Goal: Obtain resource: Download file/media

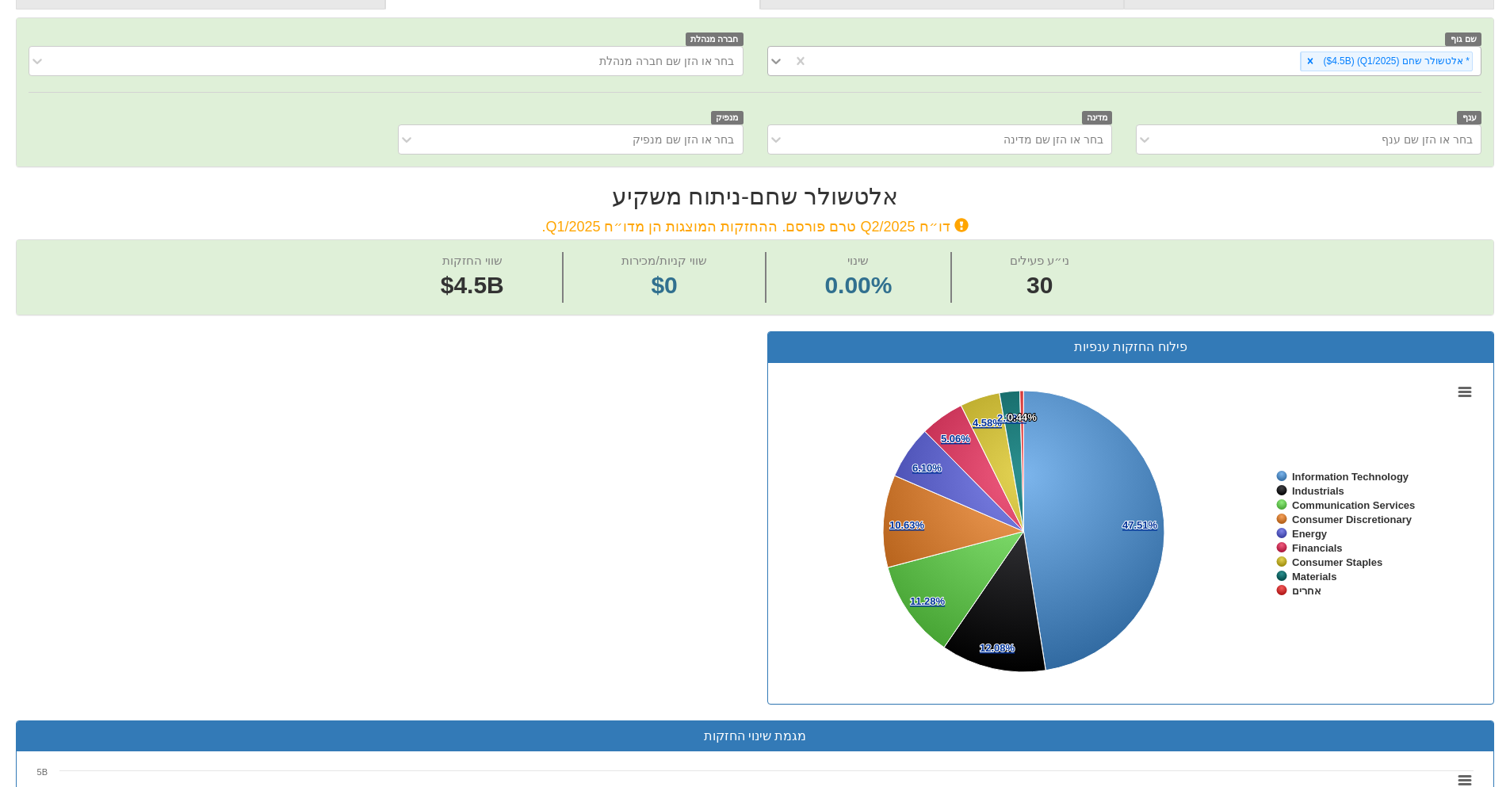
scroll to position [241, 0]
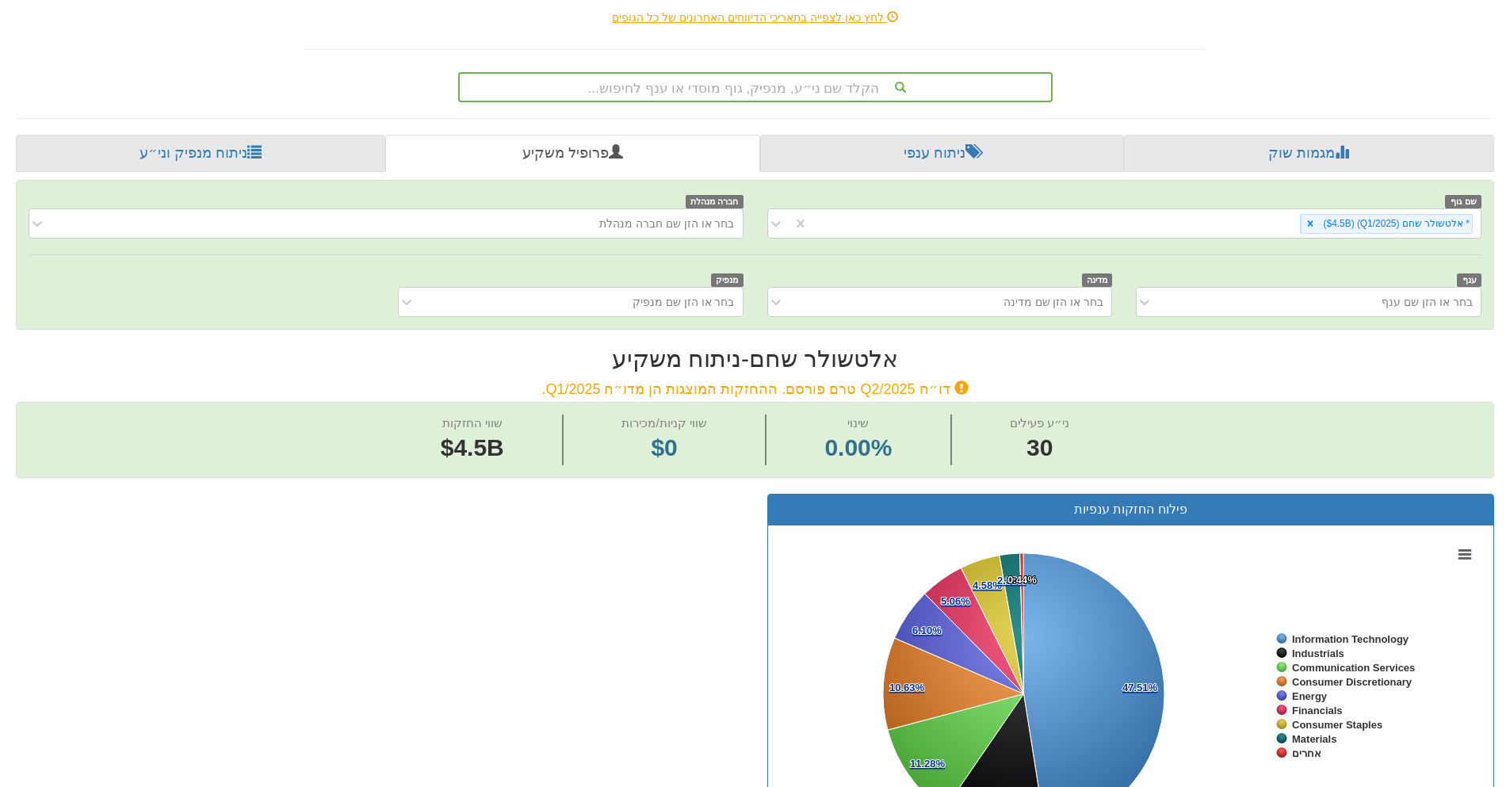
click at [749, 82] on div "הקלד שם ני״ע, מנפיק, גוף מוסדי או ענף לחיפוש..." at bounding box center [755, 87] width 591 height 27
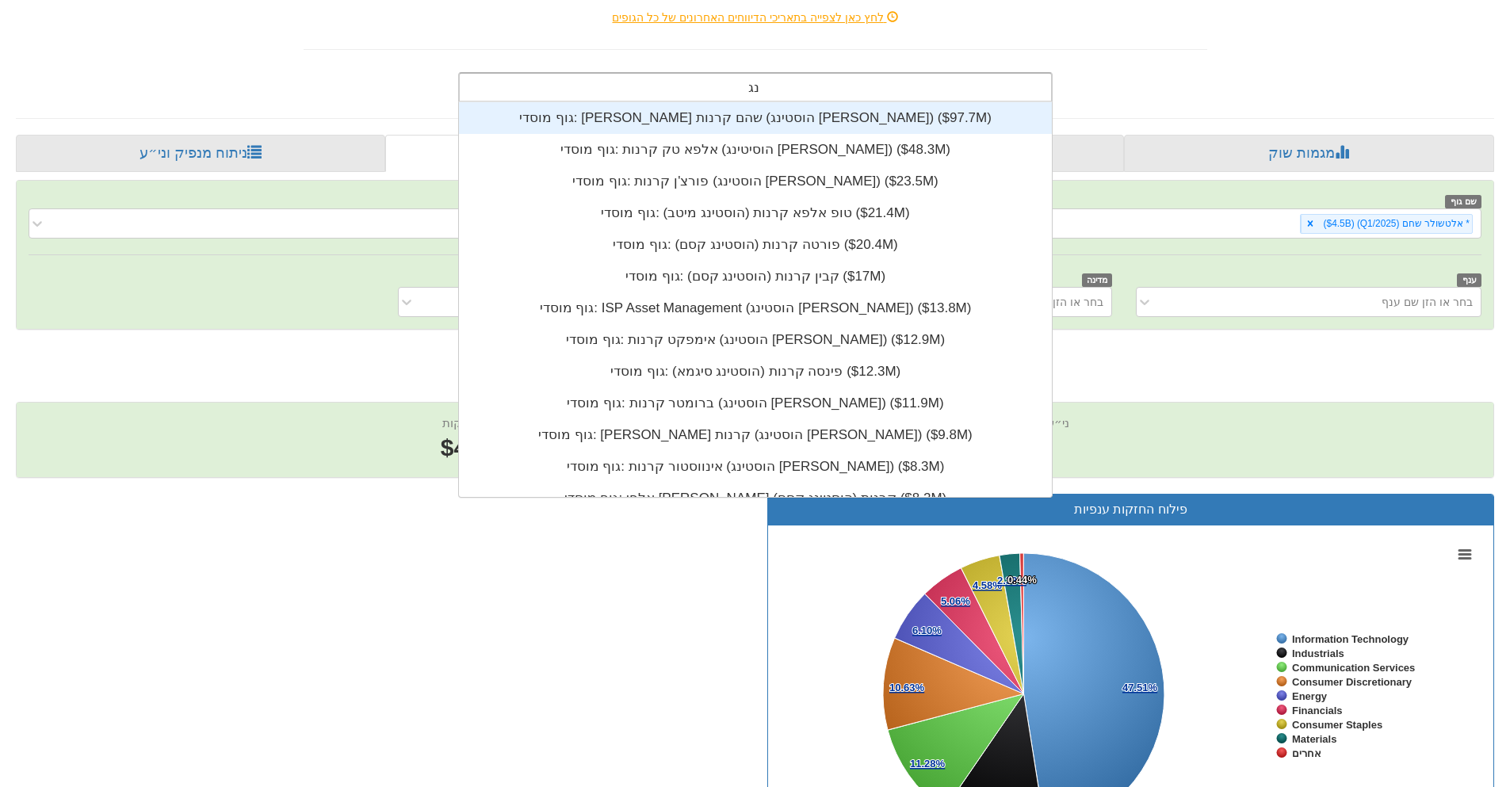
scroll to position [395, 0]
type input "נ"
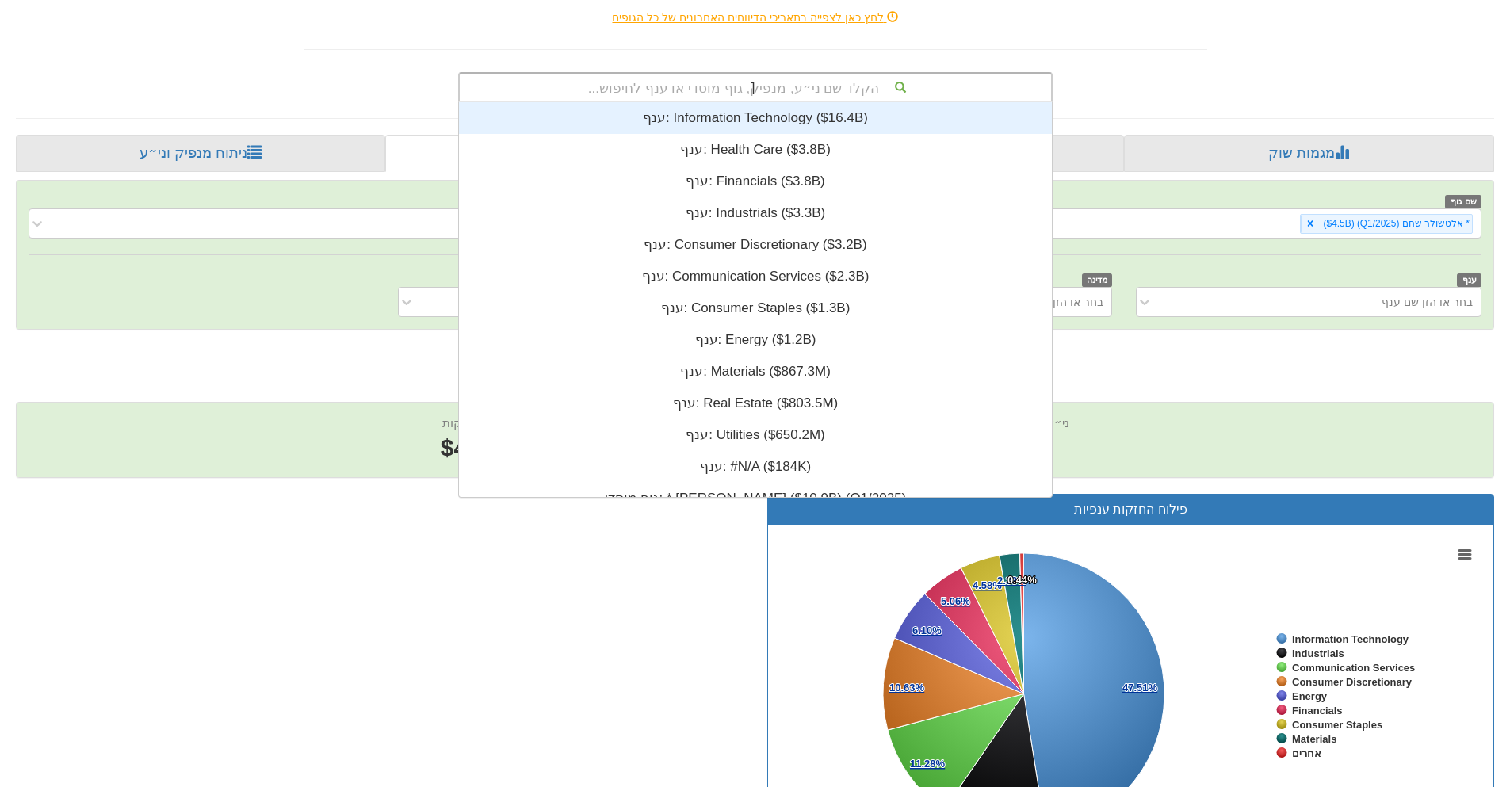
scroll to position [95, 0]
type input "מגדל"
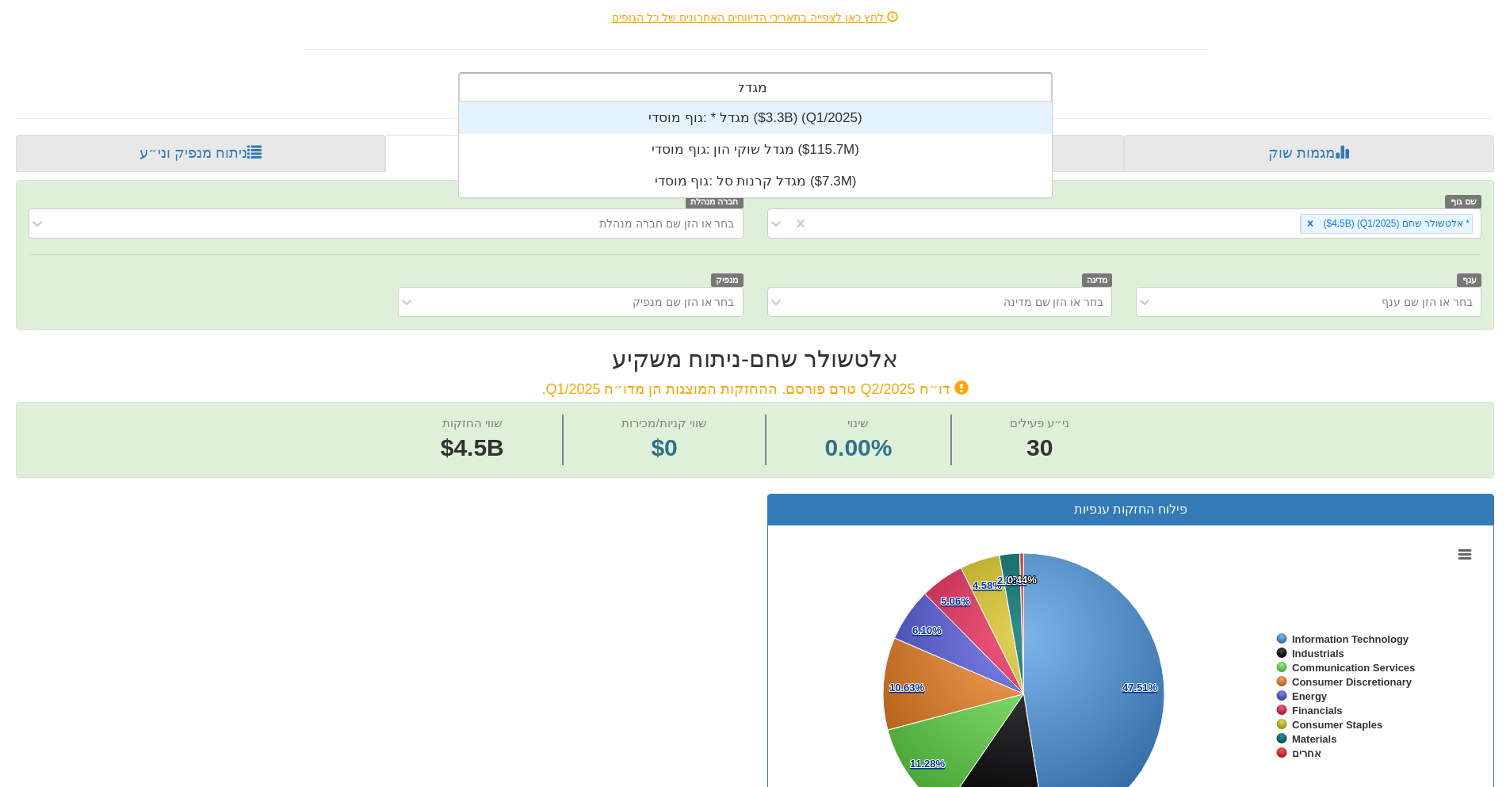
click at [740, 110] on div "גוף מוסדי: * ‎מגדל ‎($3.3B)‏ (Q1/2025)" at bounding box center [755, 118] width 593 height 32
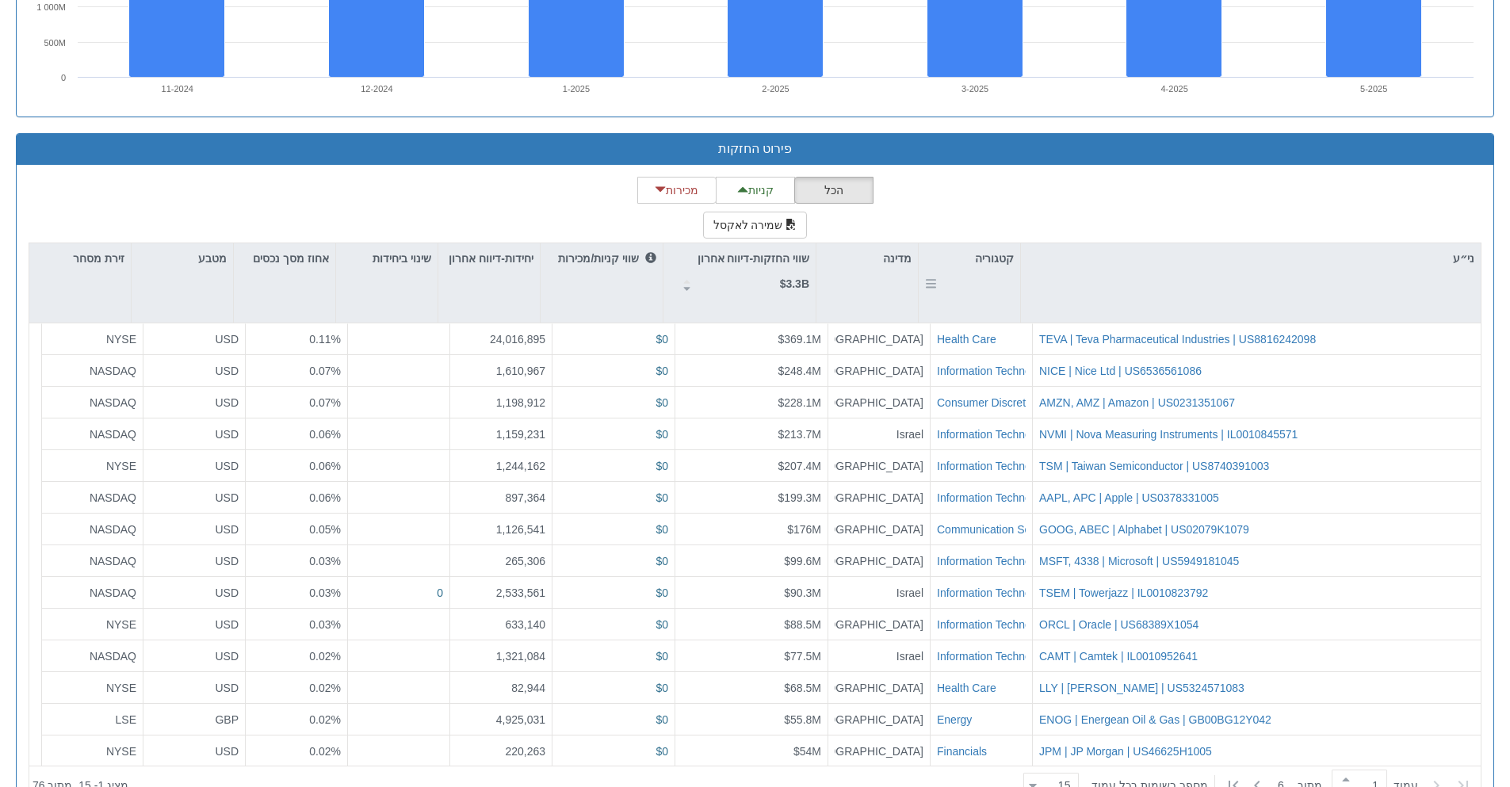
scroll to position [1427, 0]
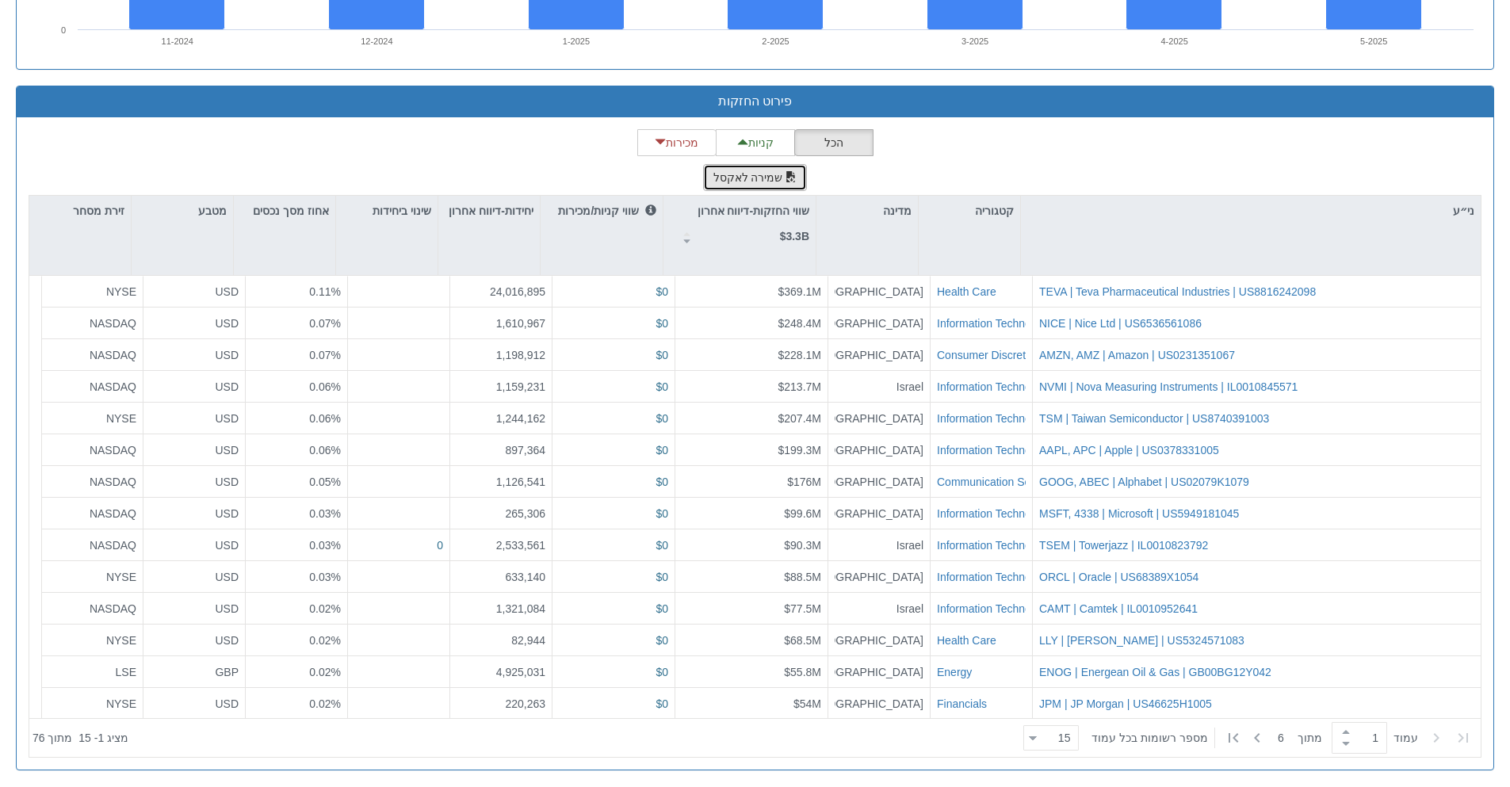
click at [748, 170] on button "שמירה לאקסל" at bounding box center [755, 177] width 105 height 27
drag, startPoint x: 411, startPoint y: 245, endPoint x: 432, endPoint y: 248, distance: 20.8
click at [413, 245] on div "שינוי ביחידות" at bounding box center [386, 235] width 101 height 79
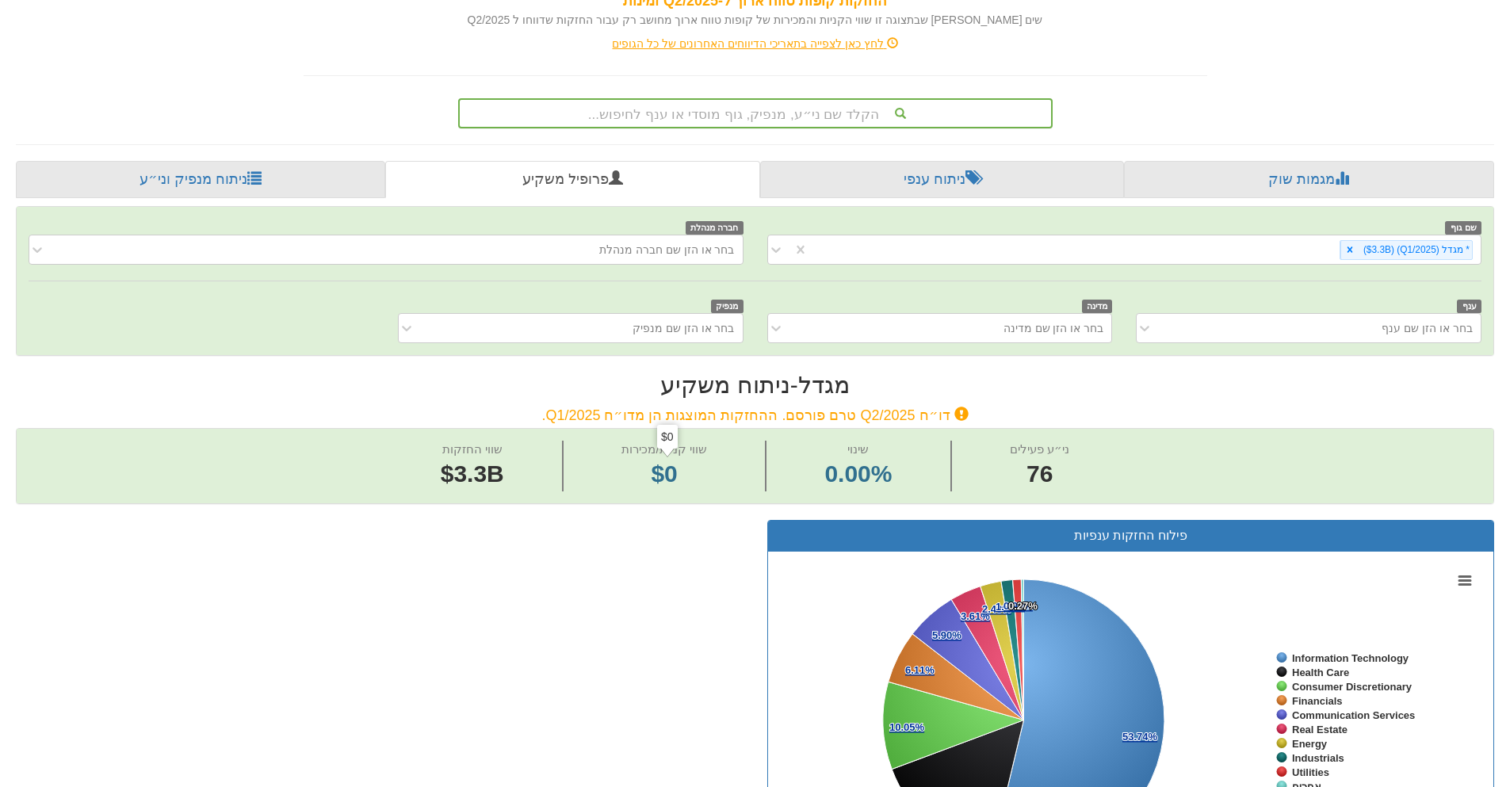
scroll to position [0, 0]
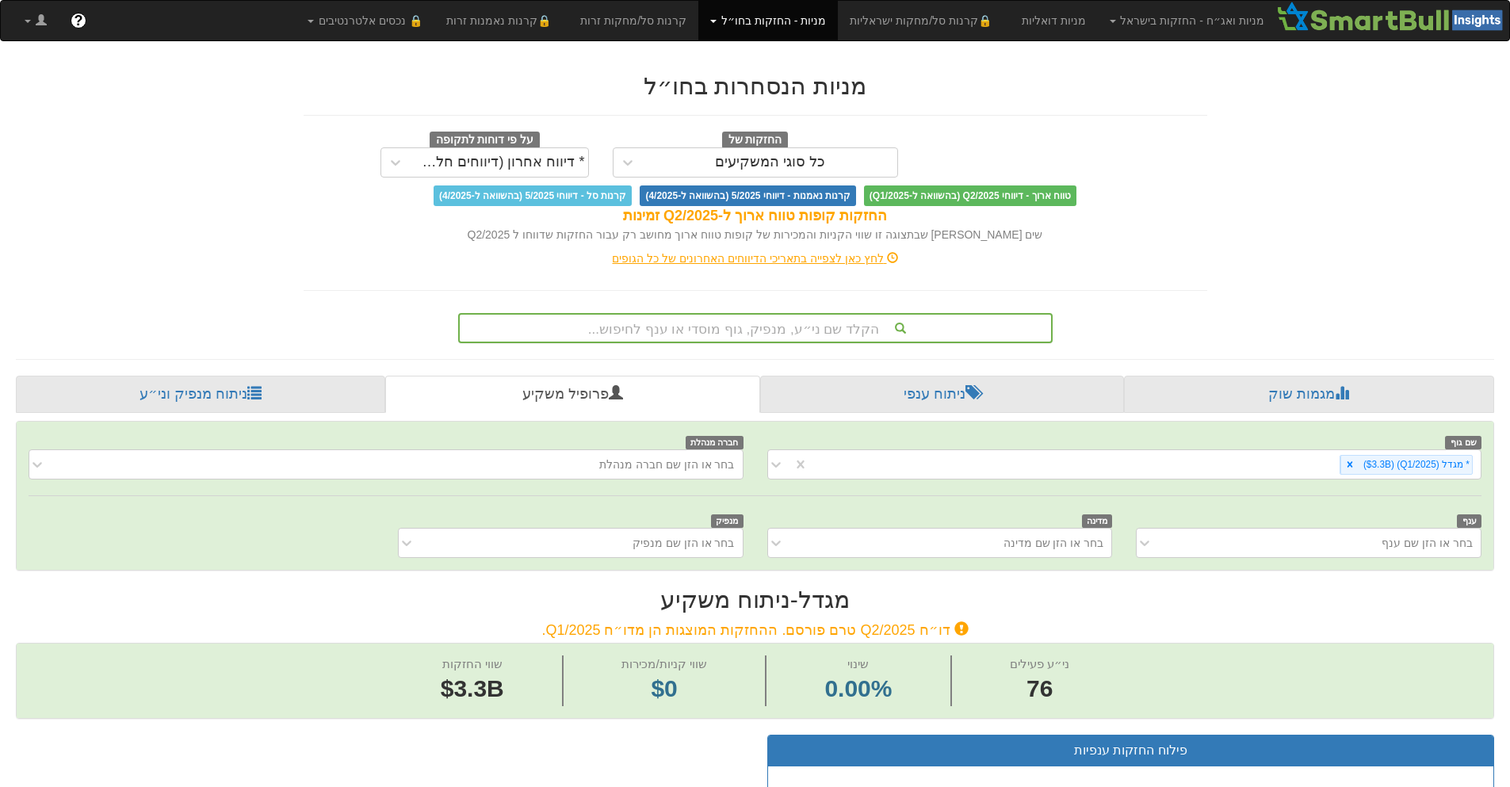
drag, startPoint x: 1393, startPoint y: 232, endPoint x: 1415, endPoint y: 226, distance: 23.1
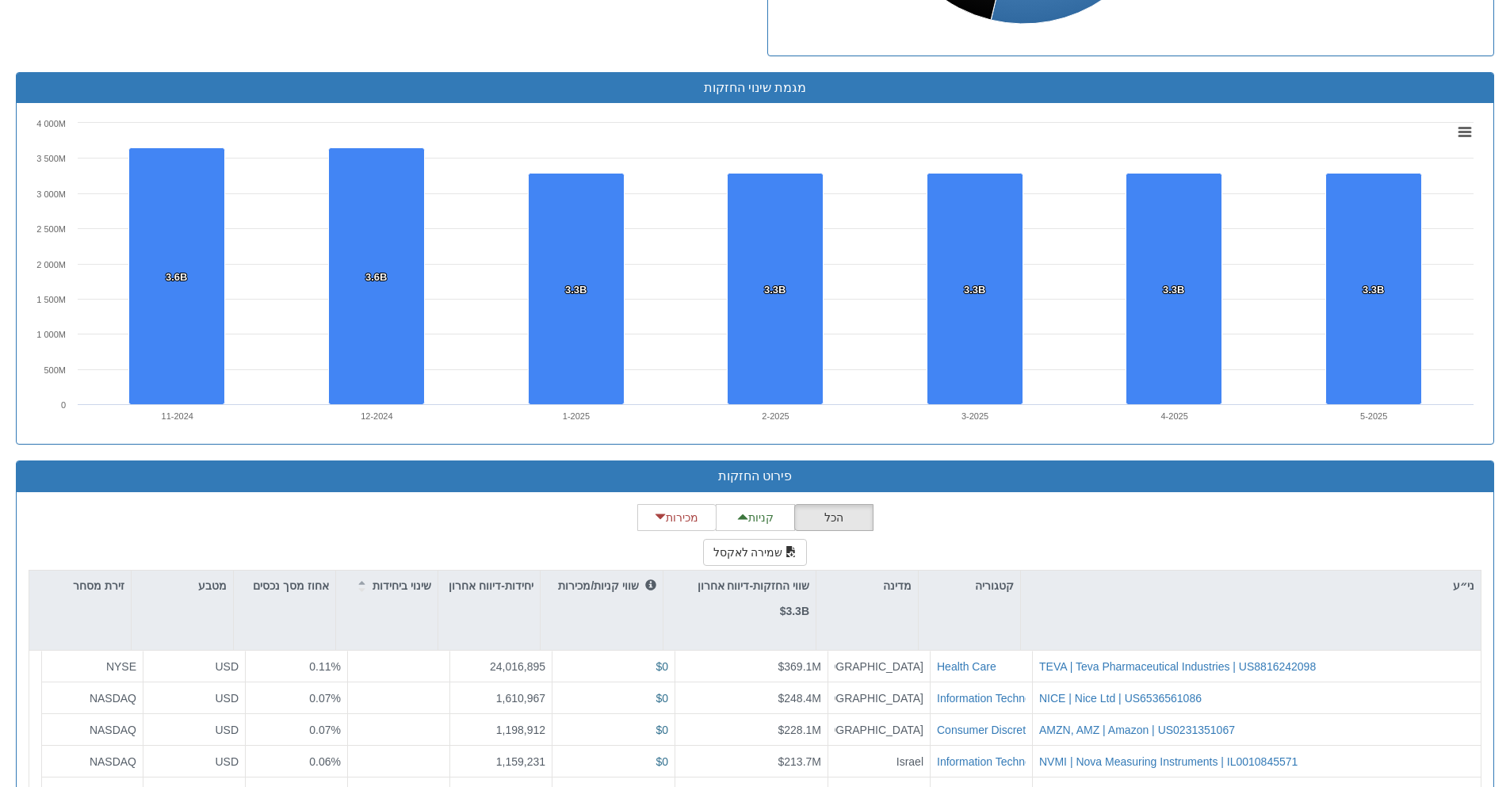
scroll to position [1268, 0]
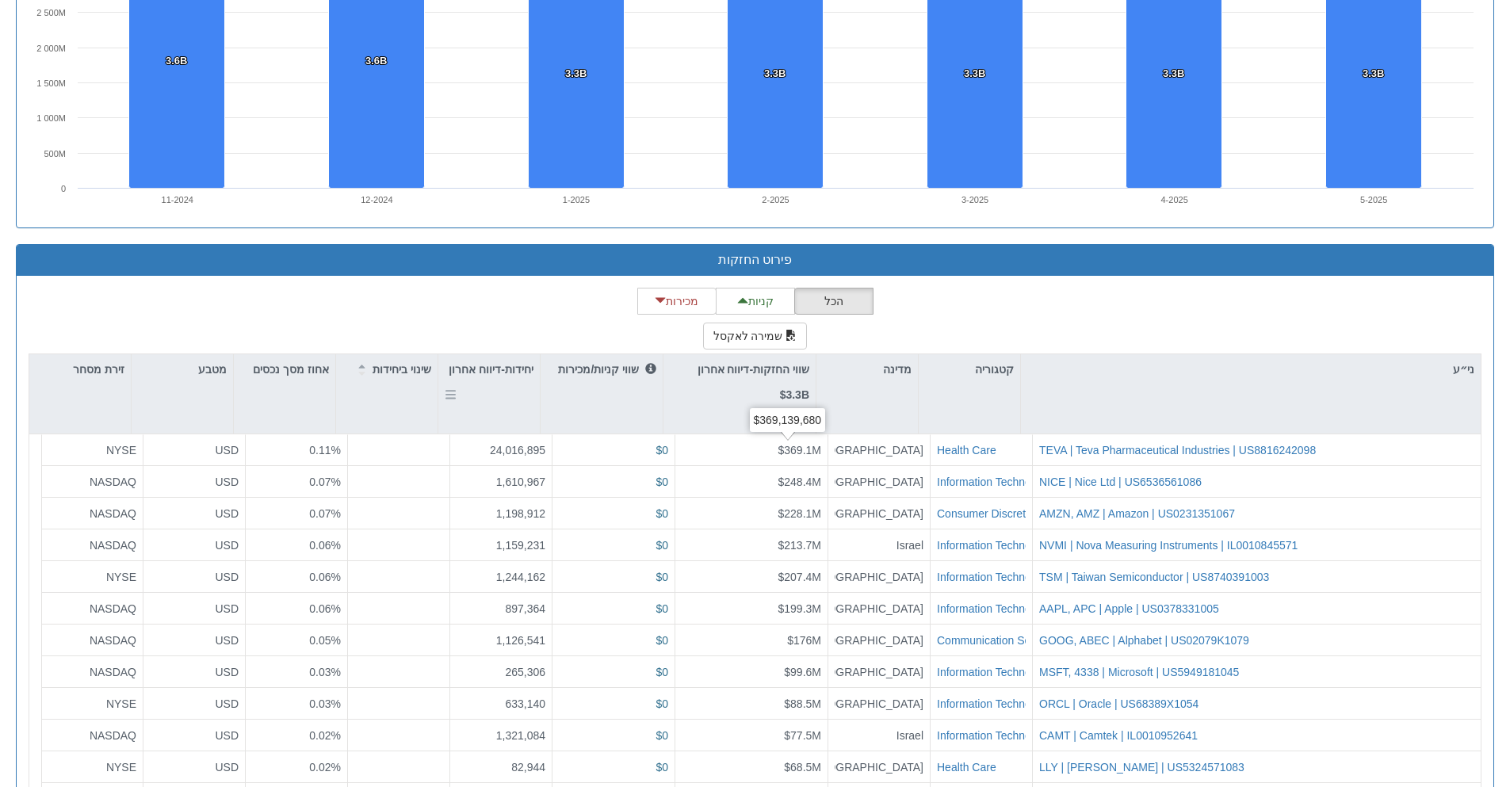
click at [491, 395] on div "יחידות-דיווח אחרון" at bounding box center [488, 382] width 101 height 56
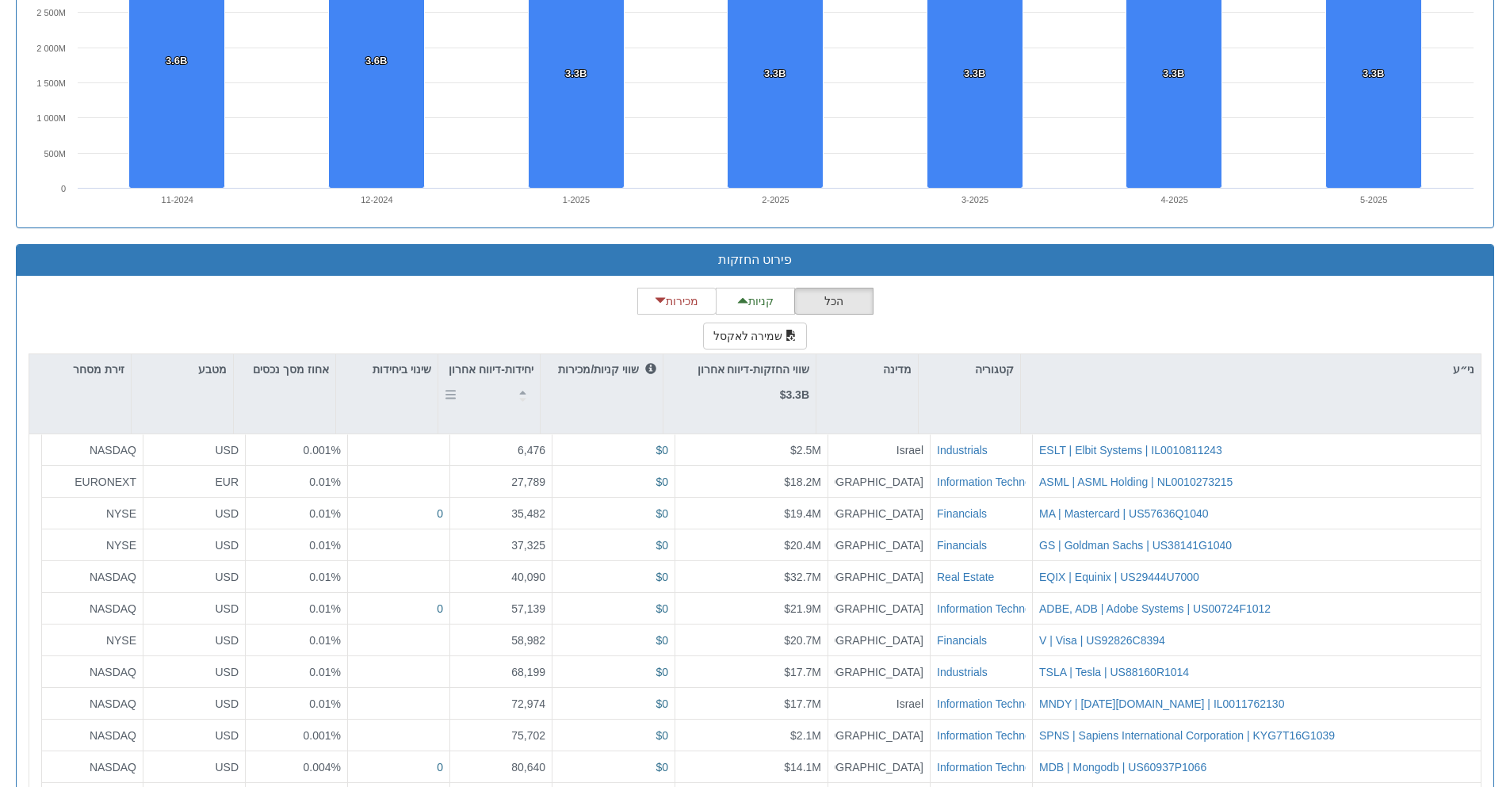
click at [491, 395] on div "יחידות-דיווח אחרון" at bounding box center [488, 382] width 101 height 56
